Goal: Information Seeking & Learning: Learn about a topic

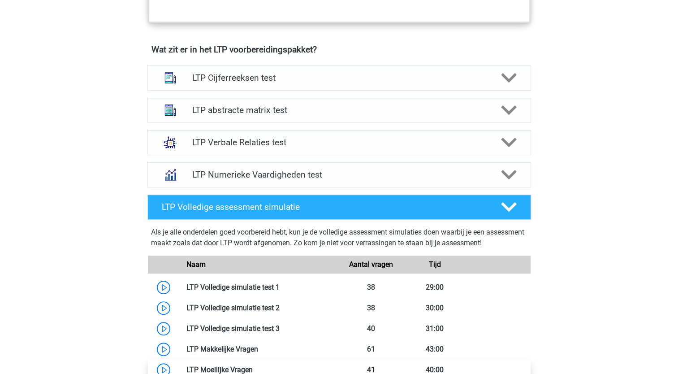
scroll to position [539, 0]
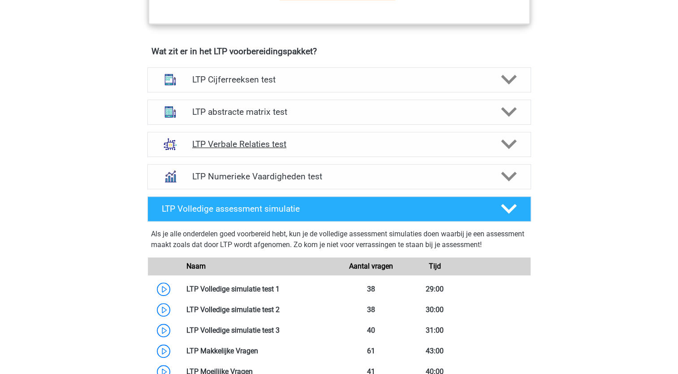
click at [504, 146] on icon at bounding box center [509, 144] width 16 height 16
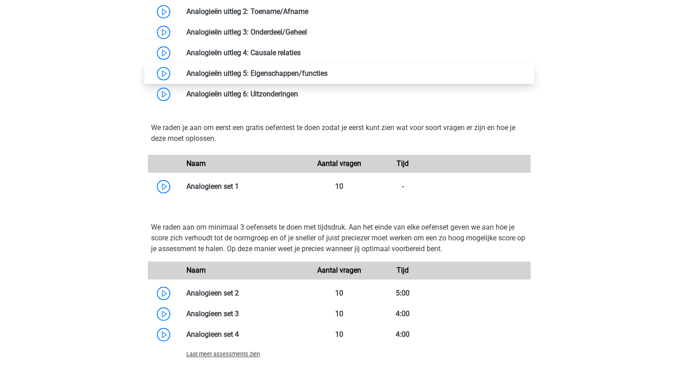
scroll to position [868, 0]
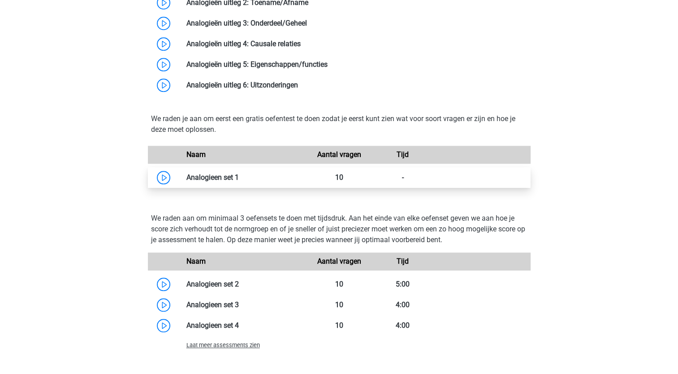
click at [239, 178] on link at bounding box center [239, 177] width 0 height 9
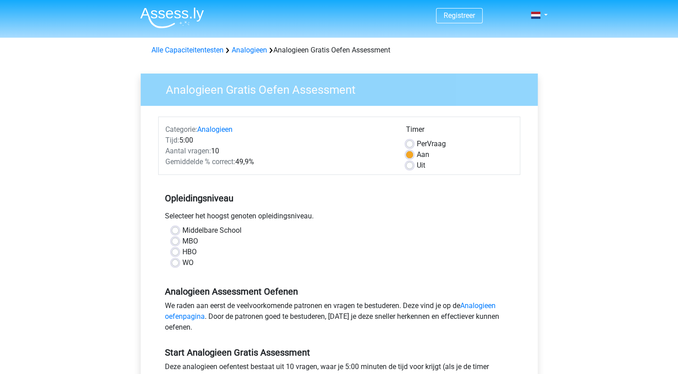
click at [182, 252] on label "HBO" at bounding box center [189, 251] width 14 height 11
click at [174, 252] on input "HBO" at bounding box center [175, 250] width 7 height 9
radio input "true"
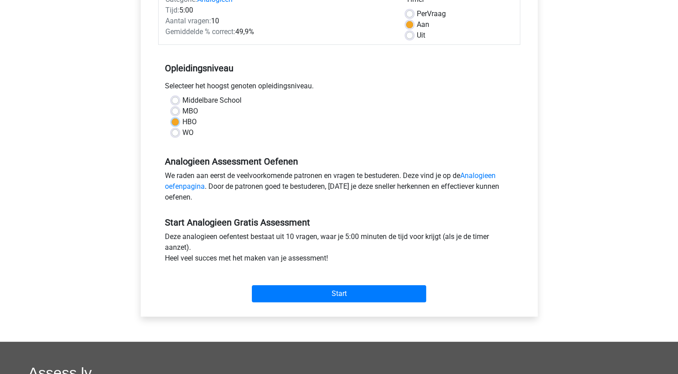
scroll to position [131, 0]
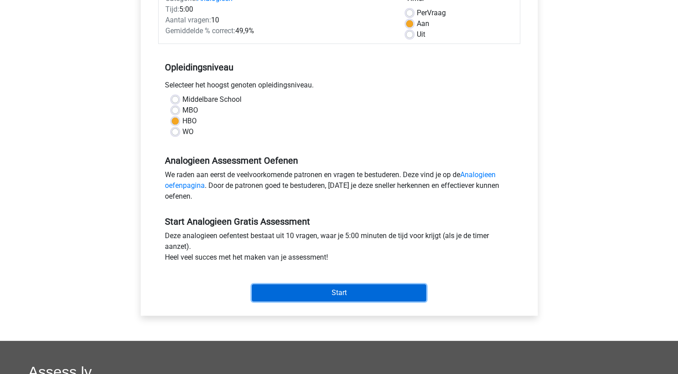
click at [340, 289] on input "Start" at bounding box center [339, 292] width 174 height 17
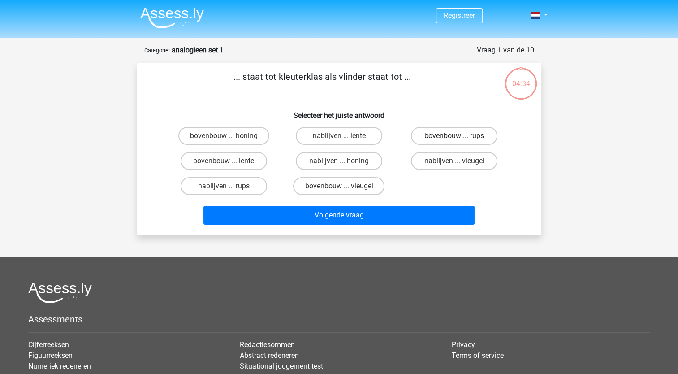
click at [441, 133] on label "bovenbouw ... rups" at bounding box center [454, 136] width 86 height 18
click at [454, 136] on input "bovenbouw ... rups" at bounding box center [457, 139] width 6 height 6
radio input "true"
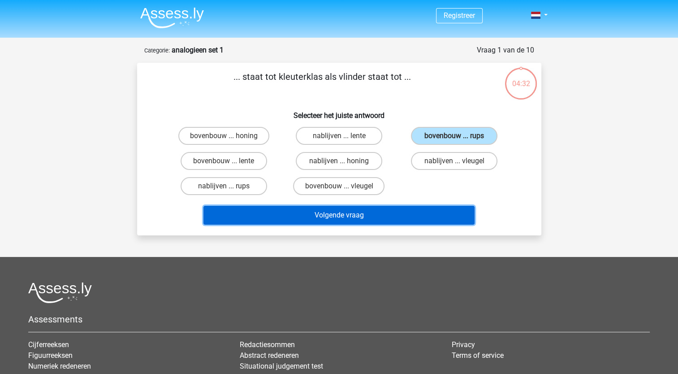
click at [370, 216] on button "Volgende vraag" at bounding box center [338, 215] width 271 height 19
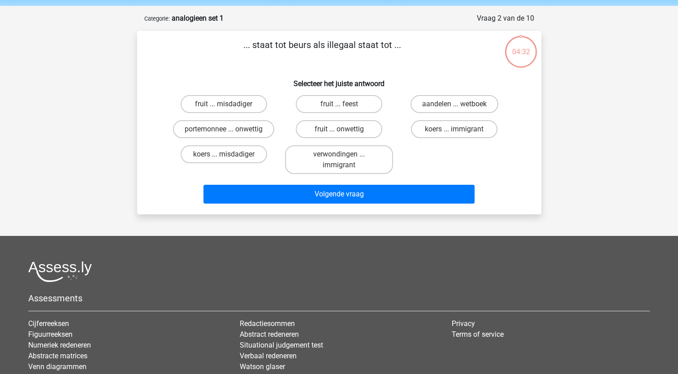
scroll to position [45, 0]
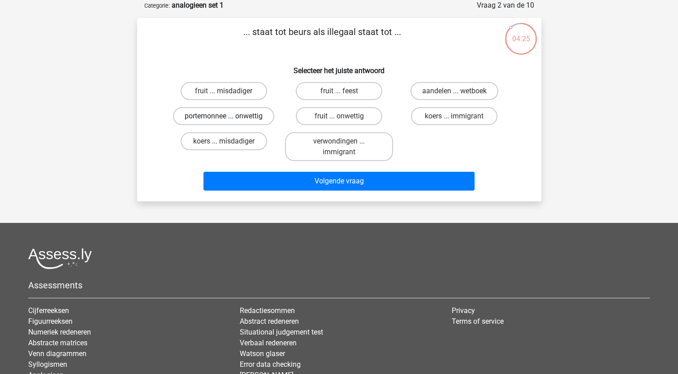
click at [266, 114] on label "portemonnee ... onwettig" at bounding box center [223, 116] width 101 height 18
click at [229, 116] on input "portemonnee ... onwettig" at bounding box center [227, 119] width 6 height 6
radio input "true"
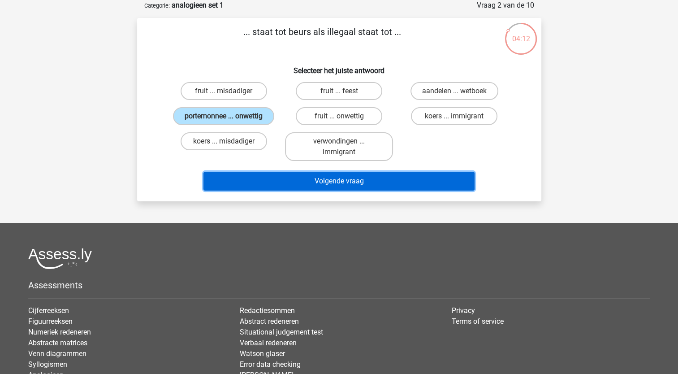
click at [326, 175] on button "Volgende vraag" at bounding box center [338, 181] width 271 height 19
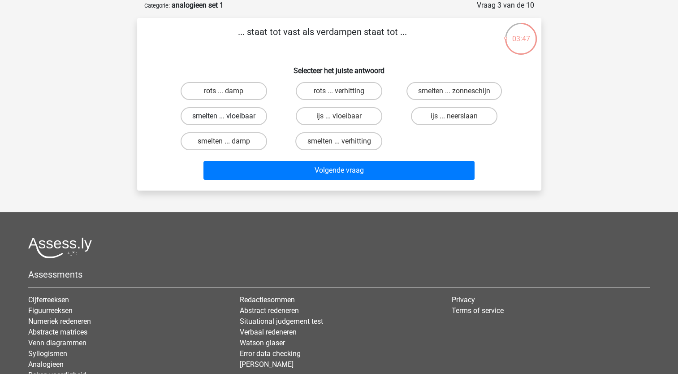
click at [253, 118] on label "smelten ... vloeibaar" at bounding box center [224, 116] width 86 height 18
click at [229, 118] on input "smelten ... vloeibaar" at bounding box center [227, 119] width 6 height 6
radio input "true"
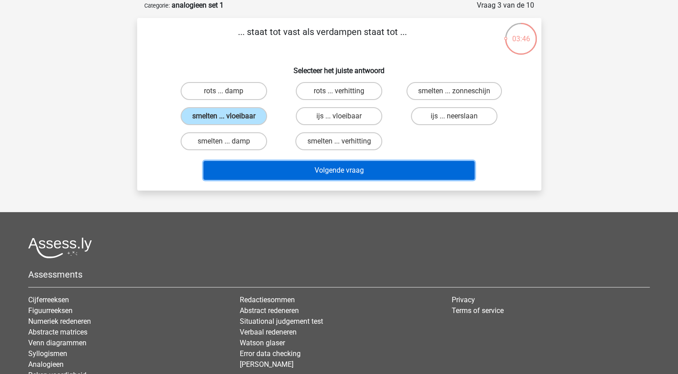
click at [343, 170] on button "Volgende vraag" at bounding box center [338, 170] width 271 height 19
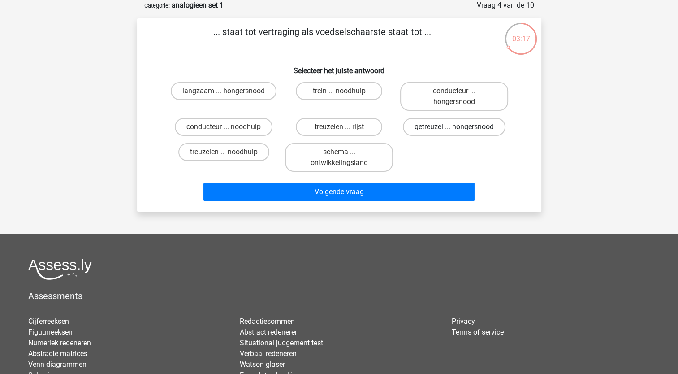
click at [443, 130] on label "getreuzel ... hongersnood" at bounding box center [454, 127] width 103 height 18
click at [454, 130] on input "getreuzel ... hongersnood" at bounding box center [457, 130] width 6 height 6
radio input "true"
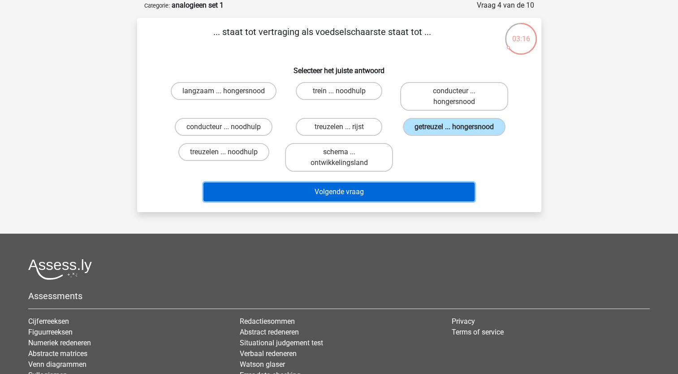
click at [396, 192] on button "Volgende vraag" at bounding box center [338, 191] width 271 height 19
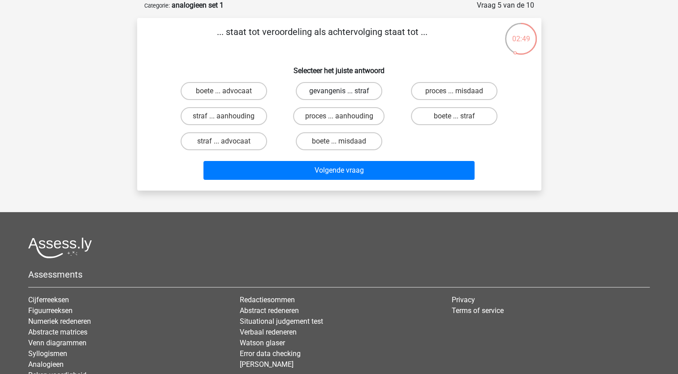
click at [354, 94] on label "gevangenis ... straf" at bounding box center [339, 91] width 86 height 18
click at [344, 94] on input "gevangenis ... straf" at bounding box center [342, 94] width 6 height 6
radio input "true"
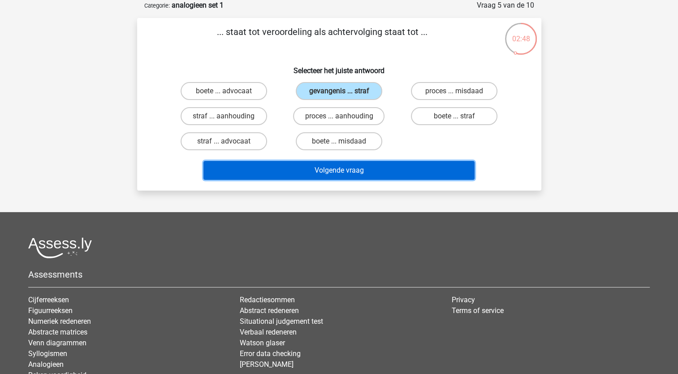
click at [354, 174] on button "Volgende vraag" at bounding box center [338, 170] width 271 height 19
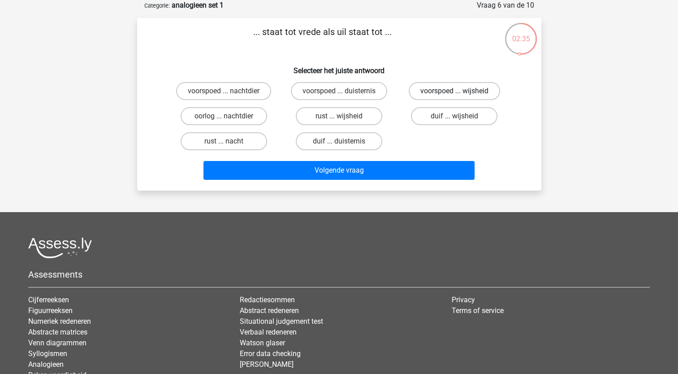
click at [432, 94] on label "voorspoed ... wijsheid" at bounding box center [454, 91] width 91 height 18
click at [454, 94] on input "voorspoed ... wijsheid" at bounding box center [457, 94] width 6 height 6
radio input "true"
click at [444, 118] on label "duif ... wijsheid" at bounding box center [454, 116] width 86 height 18
click at [454, 118] on input "duif ... wijsheid" at bounding box center [457, 119] width 6 height 6
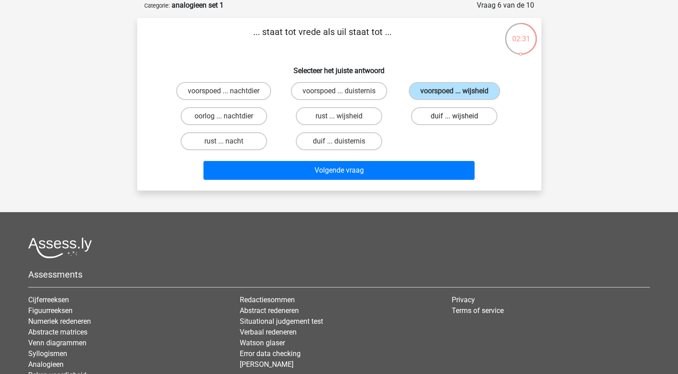
radio input "true"
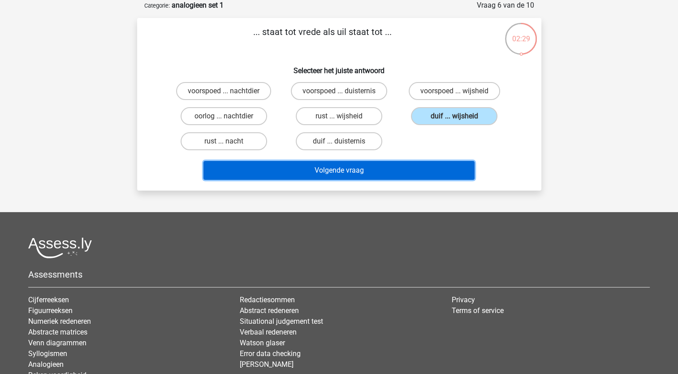
click at [352, 169] on button "Volgende vraag" at bounding box center [338, 170] width 271 height 19
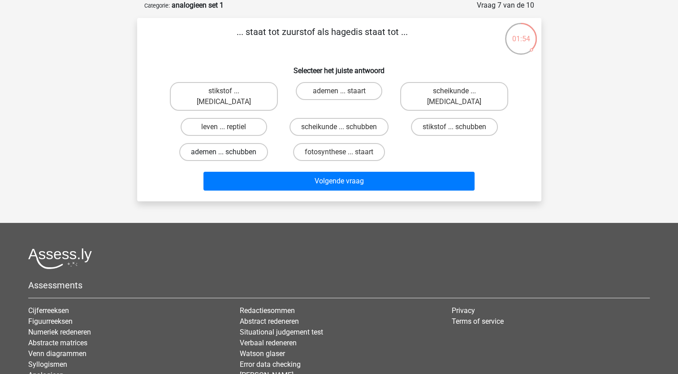
click at [246, 143] on label "ademen ... schubben" at bounding box center [223, 152] width 89 height 18
click at [229, 152] on input "ademen ... schubben" at bounding box center [227, 155] width 6 height 6
radio input "true"
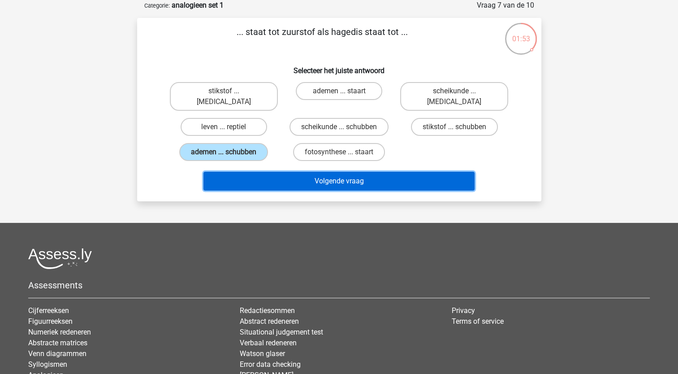
click at [312, 172] on button "Volgende vraag" at bounding box center [338, 181] width 271 height 19
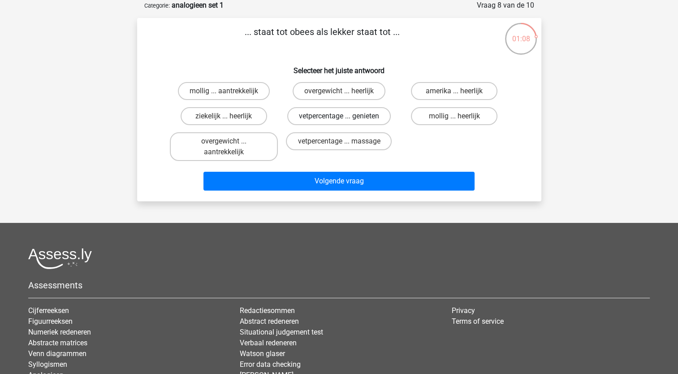
drag, startPoint x: 333, startPoint y: 119, endPoint x: 312, endPoint y: 117, distance: 21.6
click at [312, 117] on label "vetpercentage ... genieten" at bounding box center [338, 116] width 103 height 18
click at [339, 117] on input "vetpercentage ... genieten" at bounding box center [342, 119] width 6 height 6
radio input "true"
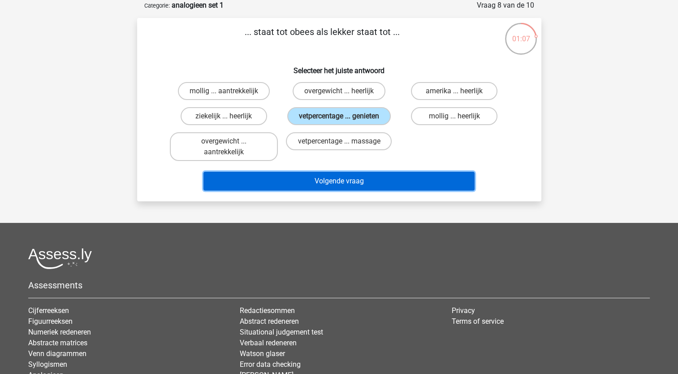
click at [326, 182] on button "Volgende vraag" at bounding box center [338, 181] width 271 height 19
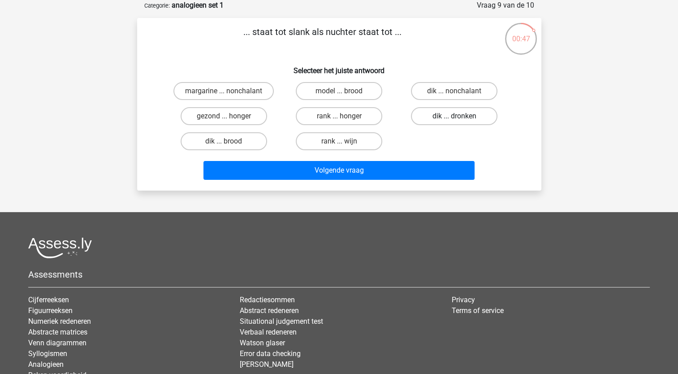
drag, startPoint x: 448, startPoint y: 118, endPoint x: 441, endPoint y: 116, distance: 7.1
click at [441, 116] on label "dik ... dronken" at bounding box center [454, 116] width 86 height 18
click at [454, 116] on input "dik ... dronken" at bounding box center [457, 119] width 6 height 6
radio input "true"
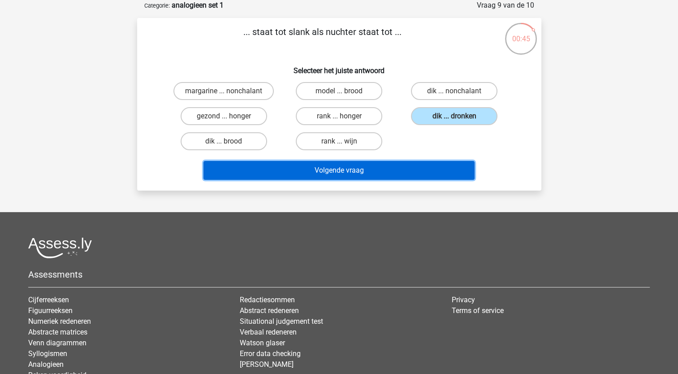
click at [353, 172] on button "Volgende vraag" at bounding box center [338, 170] width 271 height 19
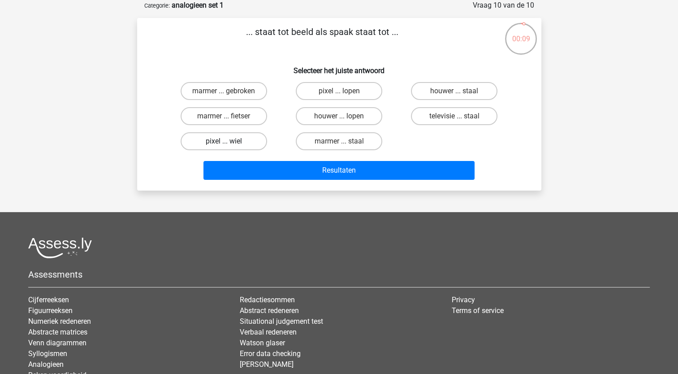
click at [240, 142] on label "pixel ... wiel" at bounding box center [224, 141] width 86 height 18
click at [229, 142] on input "pixel ... wiel" at bounding box center [227, 144] width 6 height 6
radio input "true"
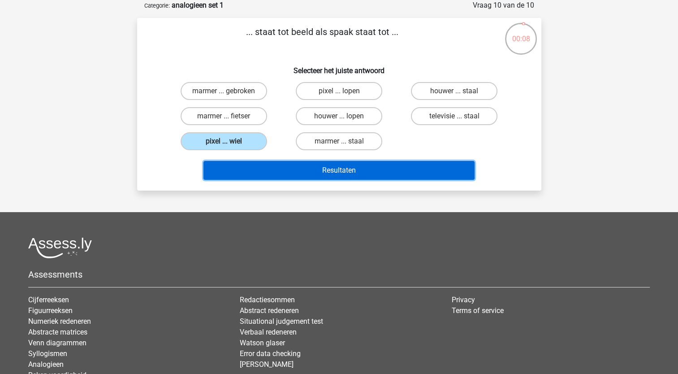
click at [327, 169] on button "Resultaten" at bounding box center [338, 170] width 271 height 19
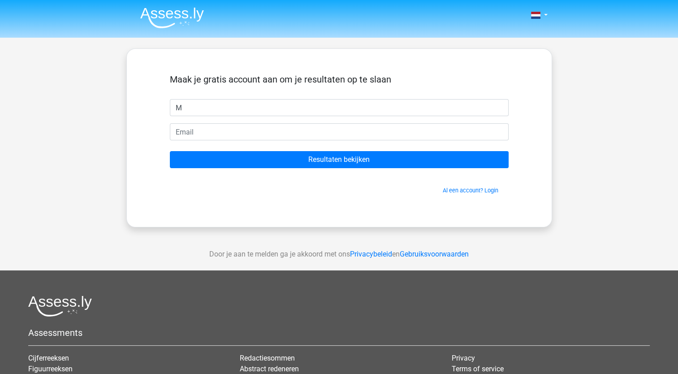
type input "Marijn"
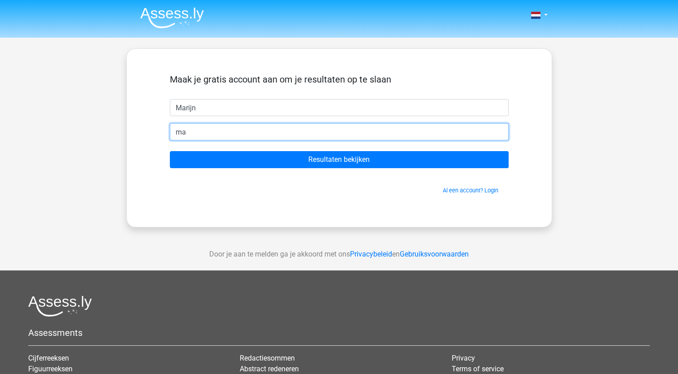
type input "marijndreier@gmail.com"
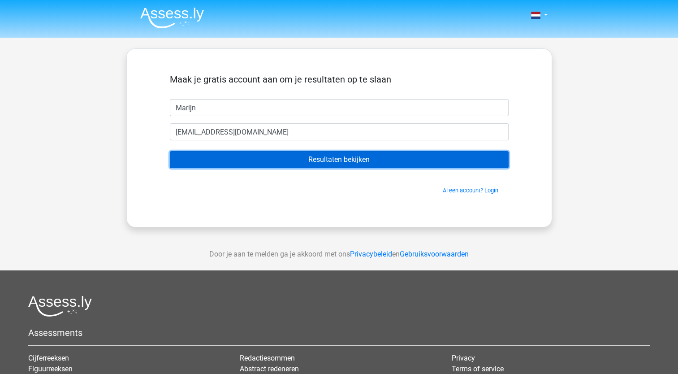
click at [271, 164] on input "Resultaten bekijken" at bounding box center [339, 159] width 339 height 17
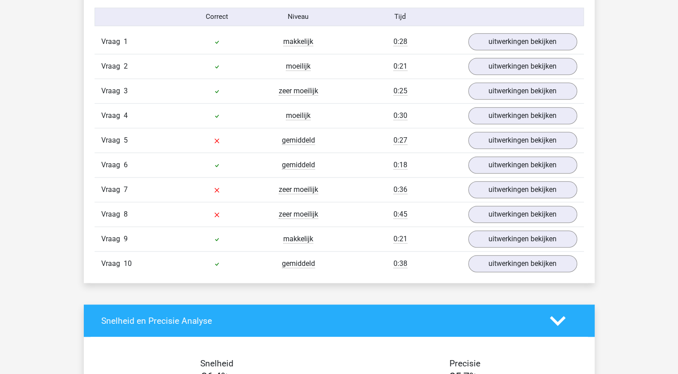
scroll to position [667, 0]
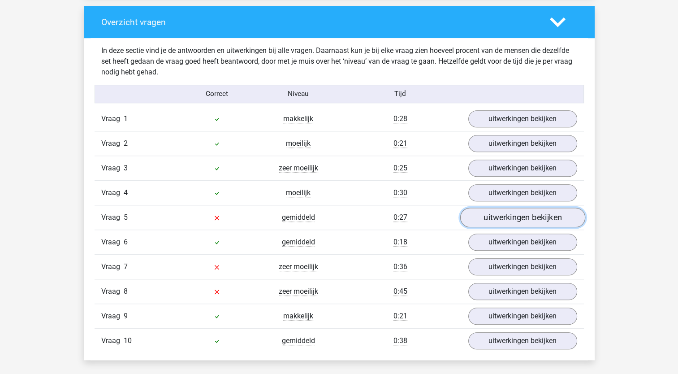
click at [512, 217] on link "uitwerkingen bekijken" at bounding box center [522, 217] width 125 height 20
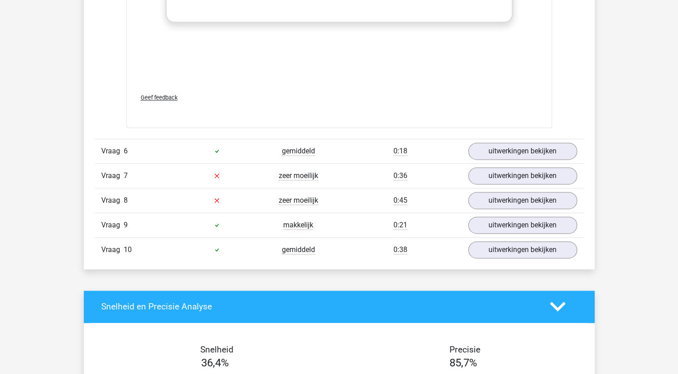
scroll to position [1233, 0]
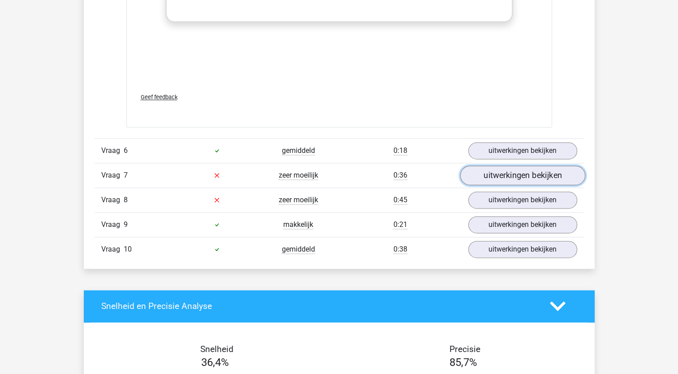
click at [527, 176] on link "uitwerkingen bekijken" at bounding box center [522, 175] width 125 height 20
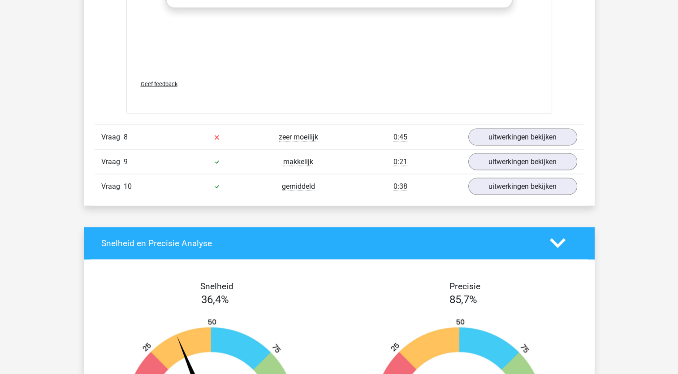
scroll to position [1781, 0]
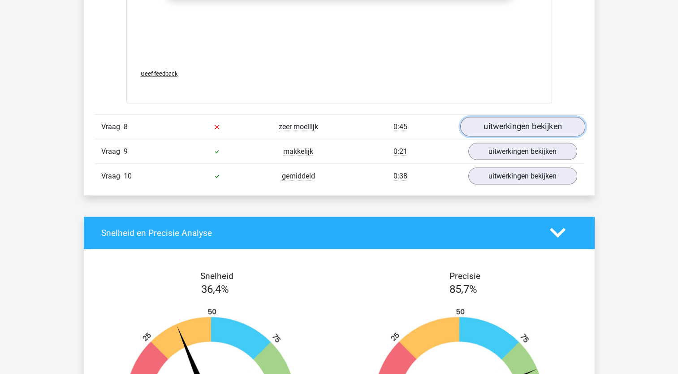
click at [510, 125] on link "uitwerkingen bekijken" at bounding box center [522, 127] width 125 height 20
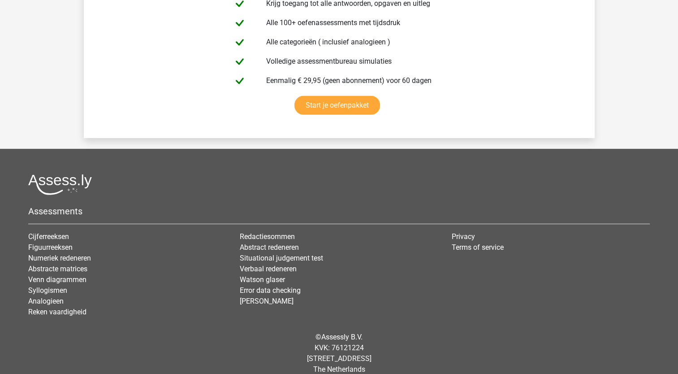
scroll to position [2831, 0]
